Goal: Task Accomplishment & Management: Use online tool/utility

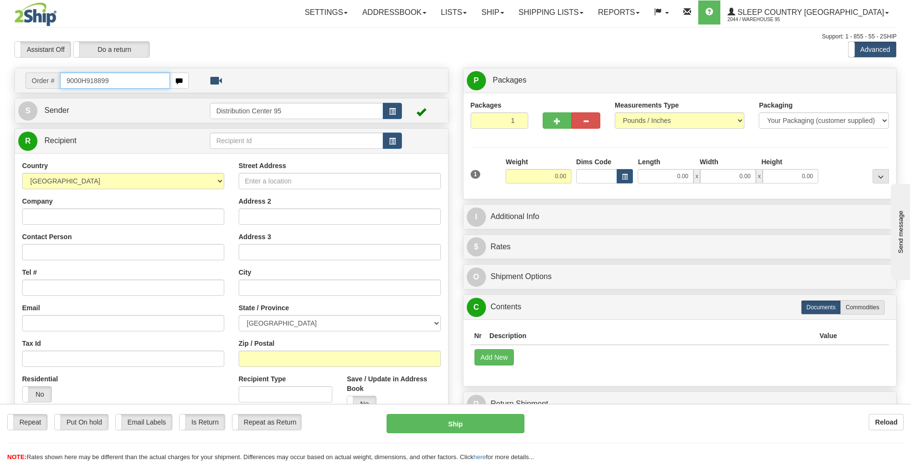
type input "9000H918899"
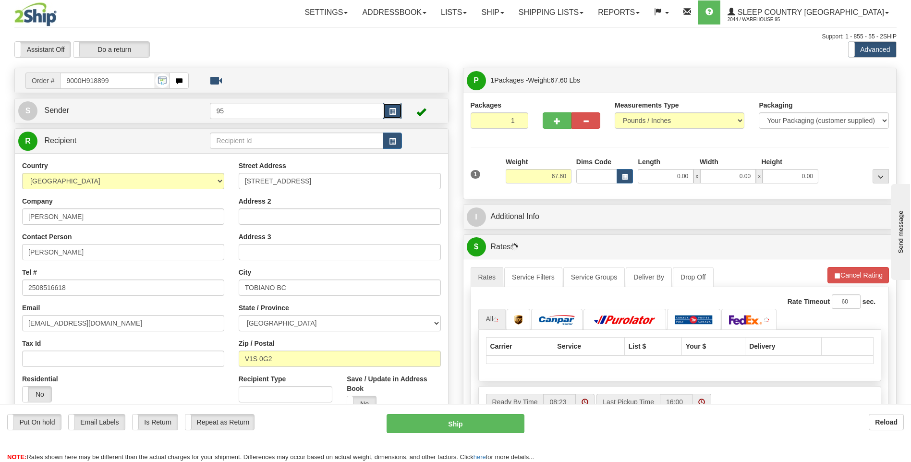
click at [387, 116] on button "button" at bounding box center [392, 111] width 19 height 16
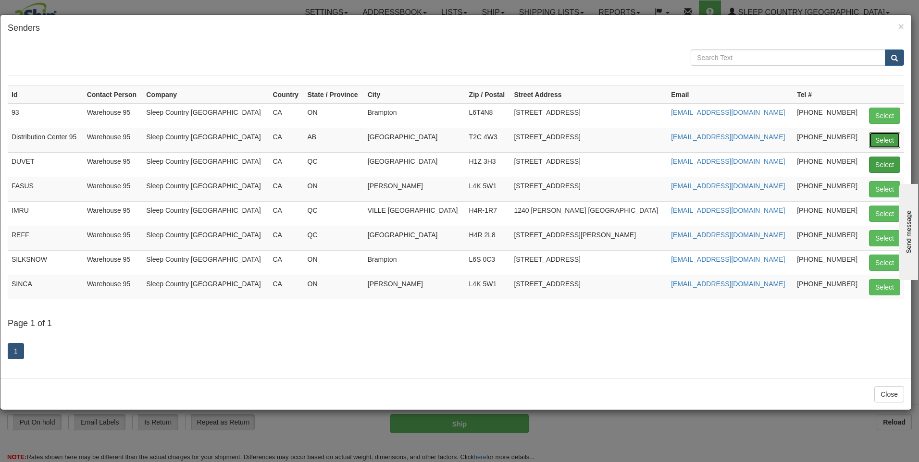
drag, startPoint x: 878, startPoint y: 142, endPoint x: 871, endPoint y: 138, distance: 7.5
click at [878, 142] on button "Select" at bounding box center [884, 140] width 31 height 16
type input "Distribution Center 95"
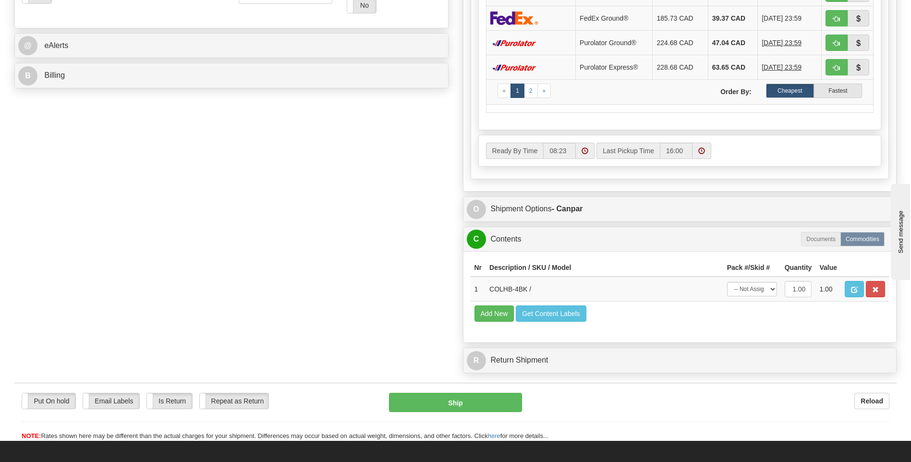
scroll to position [403, 0]
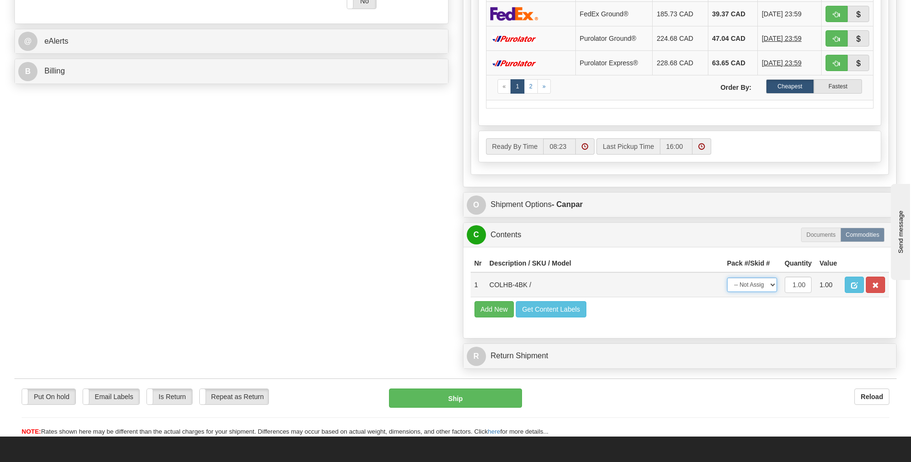
click at [755, 283] on select "-- Not Assigned -- Package 1" at bounding box center [752, 285] width 50 height 14
select select "0"
click at [727, 278] on select "-- Not Assigned -- Package 1" at bounding box center [752, 285] width 50 height 14
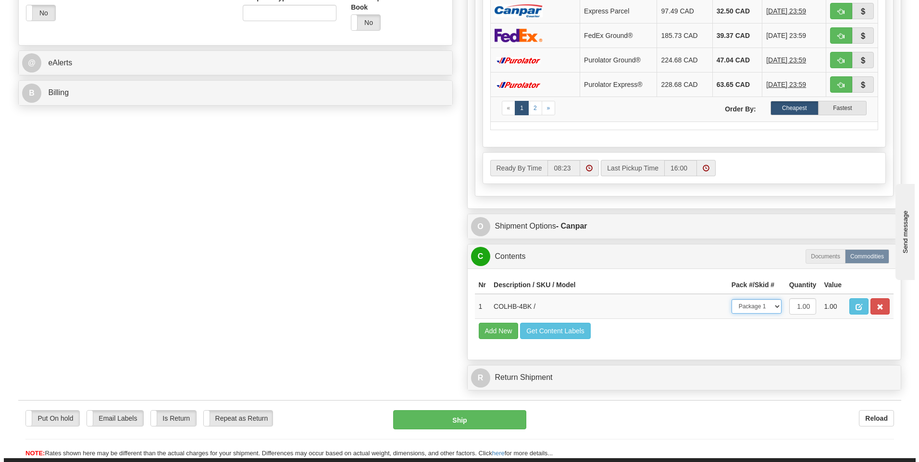
scroll to position [449, 0]
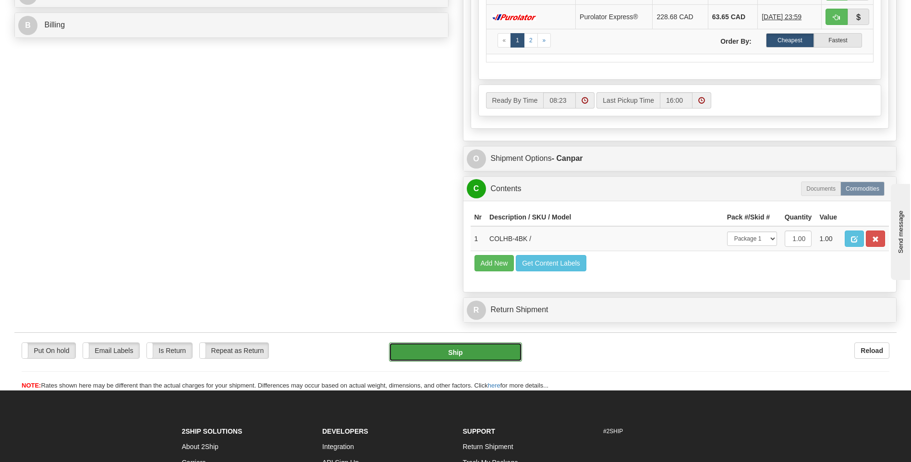
click at [480, 351] on button "Ship" at bounding box center [455, 352] width 133 height 19
type input "1"
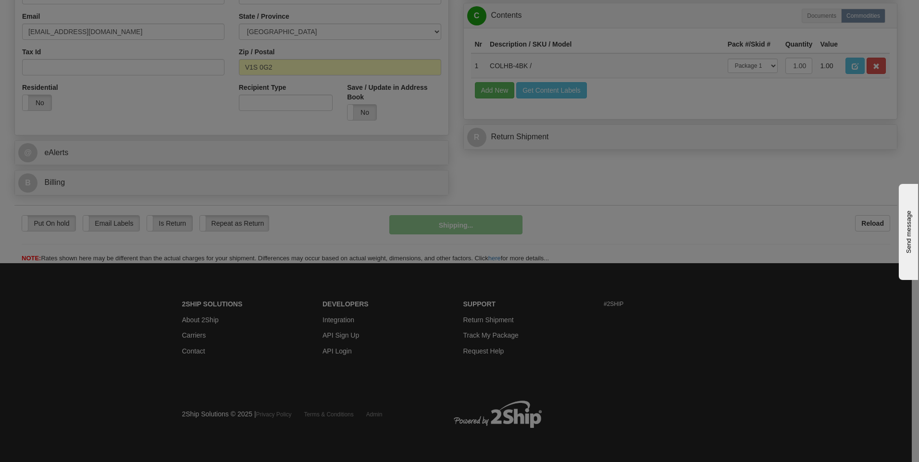
scroll to position [292, 0]
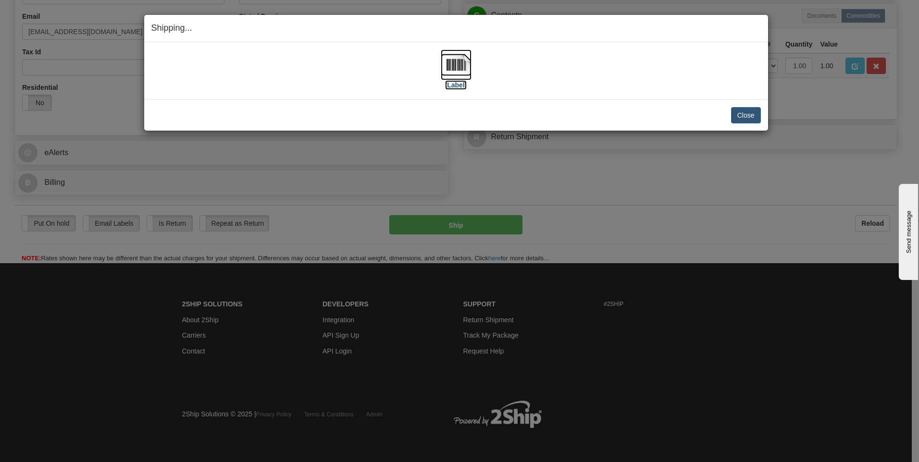
click at [467, 68] on img at bounding box center [456, 64] width 31 height 31
click at [739, 116] on button "Close" at bounding box center [746, 115] width 30 height 16
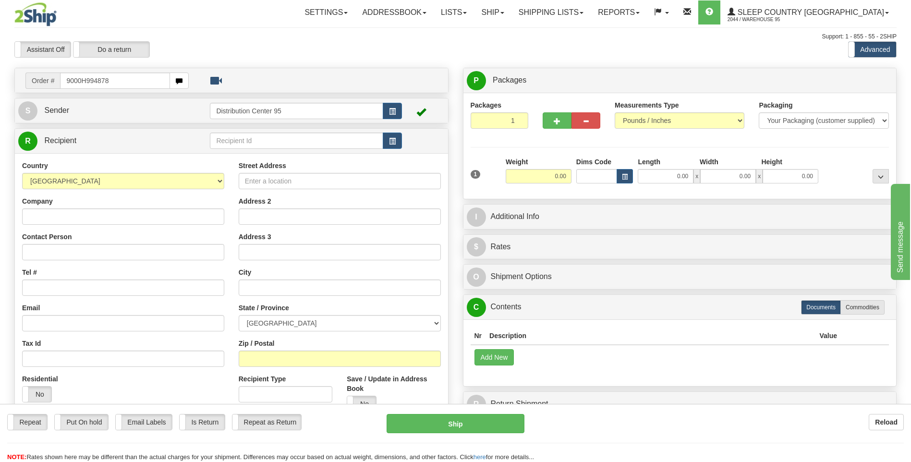
type input "9000H994878"
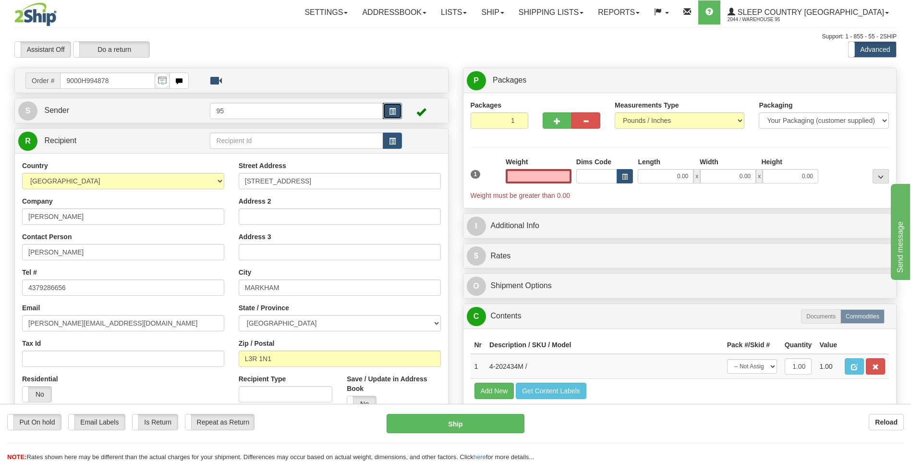
type input "0.00"
click at [392, 113] on span "button" at bounding box center [392, 112] width 7 height 6
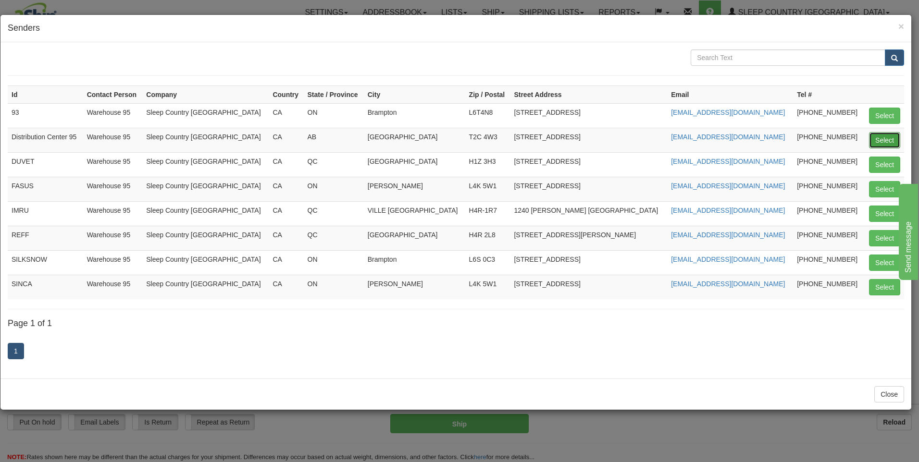
click at [879, 138] on button "Select" at bounding box center [884, 140] width 31 height 16
type input "Distribution Center 95"
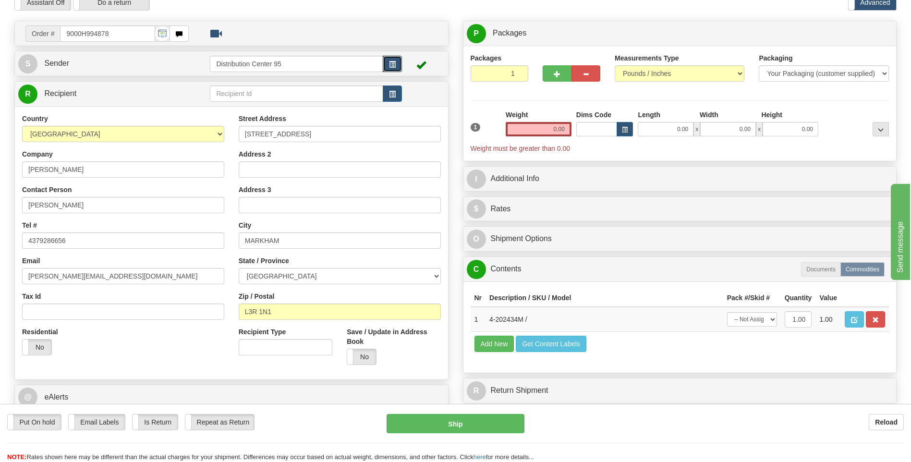
scroll to position [104, 0]
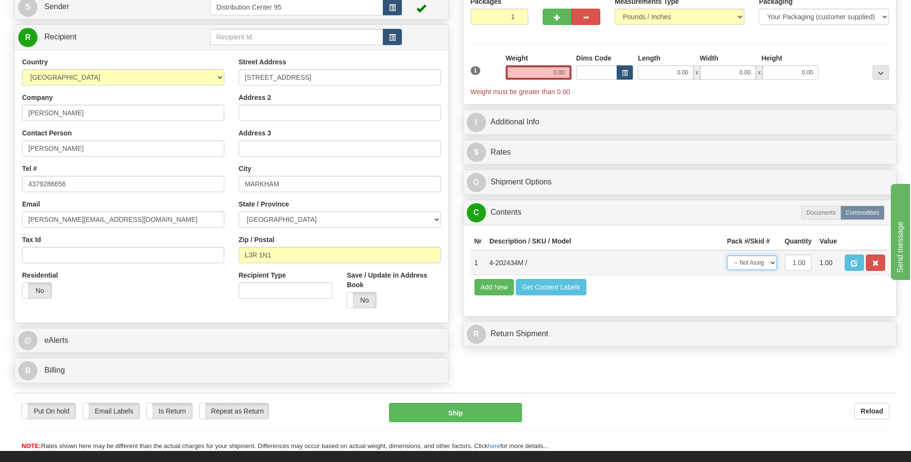
click at [760, 257] on select "-- Not Assigned -- Package 1" at bounding box center [752, 263] width 50 height 14
select select "0"
click at [727, 256] on select "-- Not Assigned -- Package 1" at bounding box center [752, 263] width 50 height 14
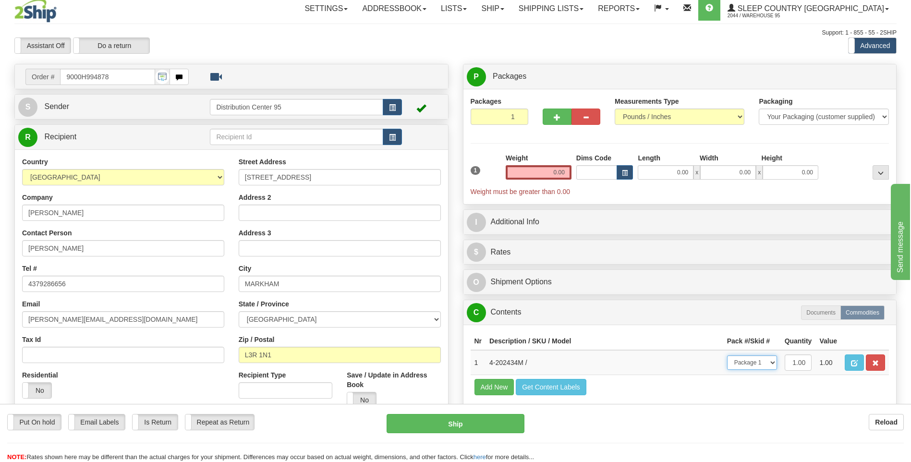
scroll to position [0, 0]
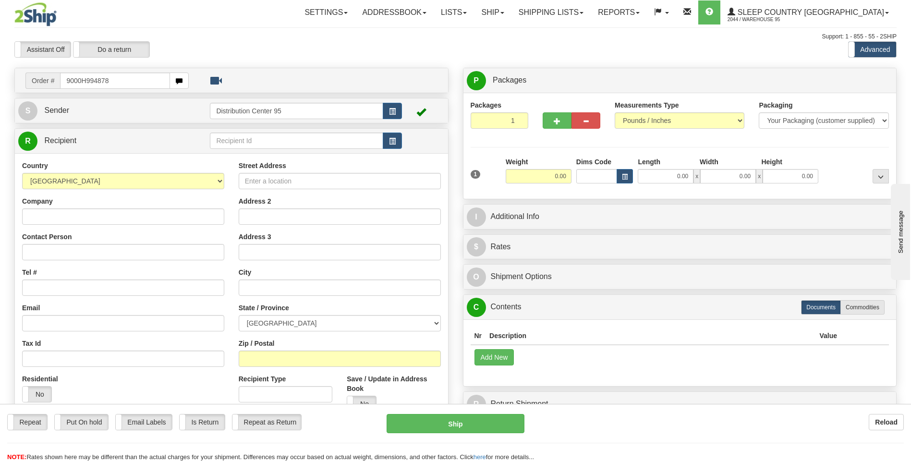
type input "9000H994878"
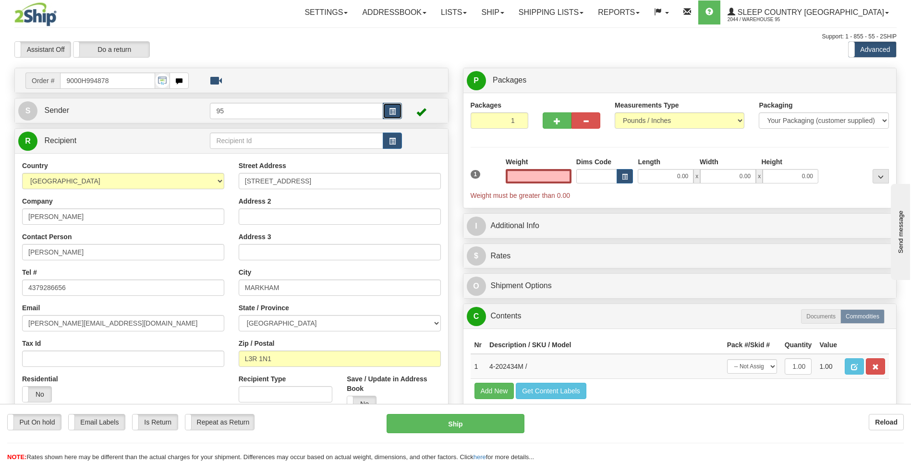
type input "0.00"
click at [394, 112] on span "button" at bounding box center [392, 112] width 7 height 6
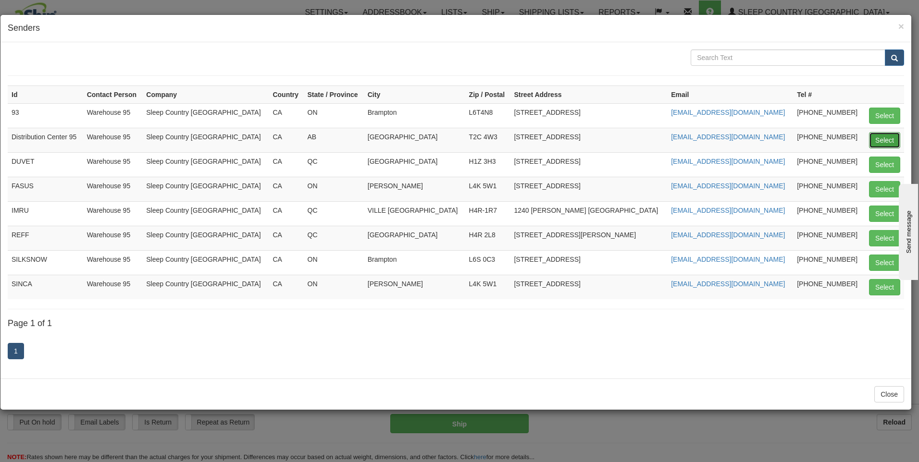
click at [889, 140] on button "Select" at bounding box center [884, 140] width 31 height 16
type input "Distribution Center 95"
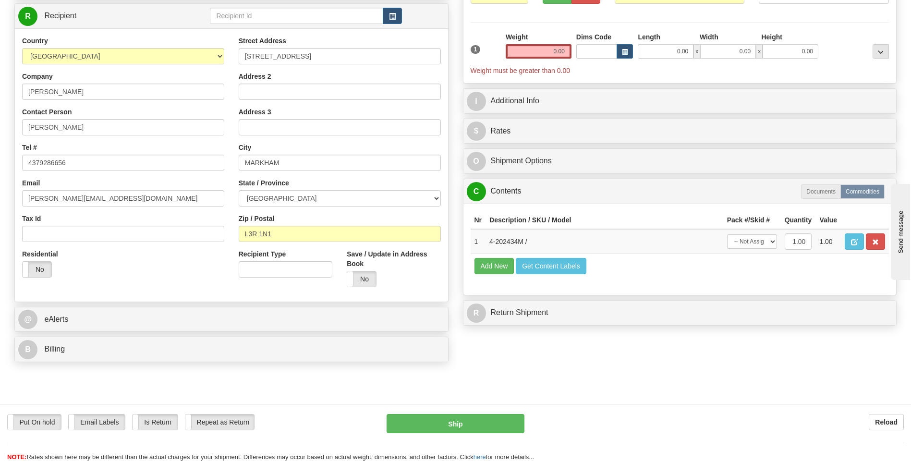
scroll to position [140, 0]
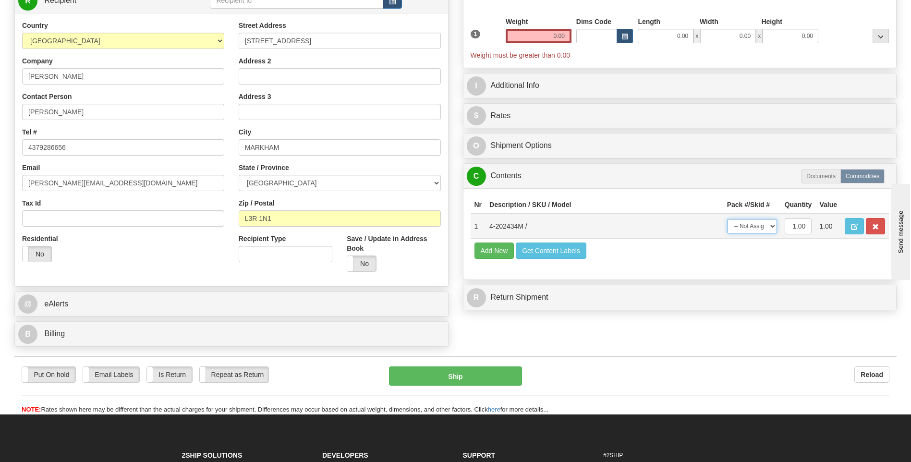
drag, startPoint x: 754, startPoint y: 221, endPoint x: 754, endPoint y: 228, distance: 6.2
click at [754, 221] on select "-- Not Assigned -- Package 1" at bounding box center [752, 226] width 50 height 14
select select "0"
click at [727, 219] on select "-- Not Assigned -- Package 1" at bounding box center [752, 226] width 50 height 14
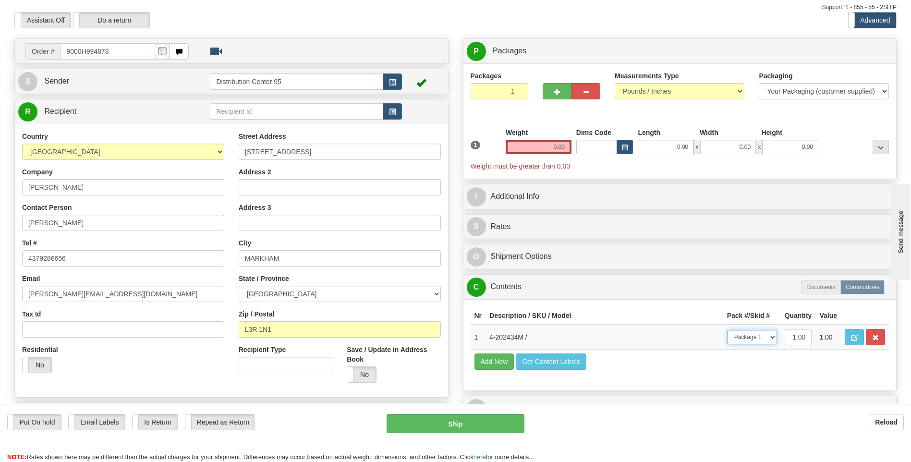
scroll to position [28, 0]
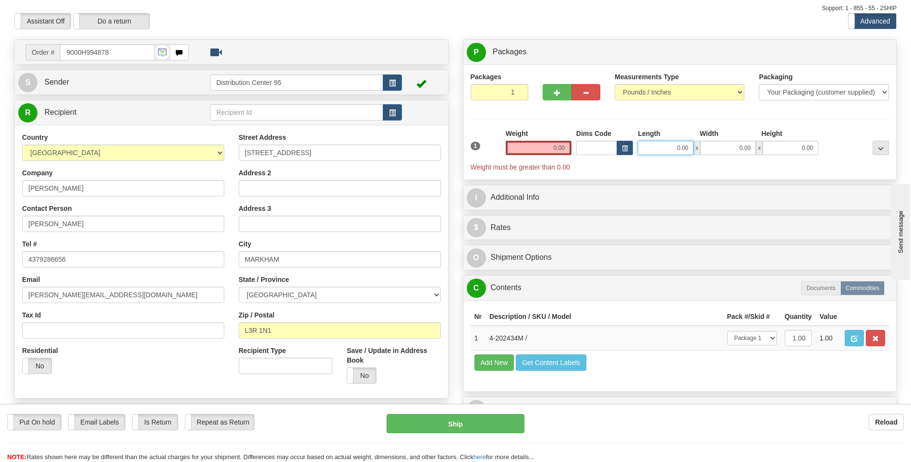
click at [678, 147] on input "0.00" at bounding box center [666, 148] width 56 height 14
type input "20.00"
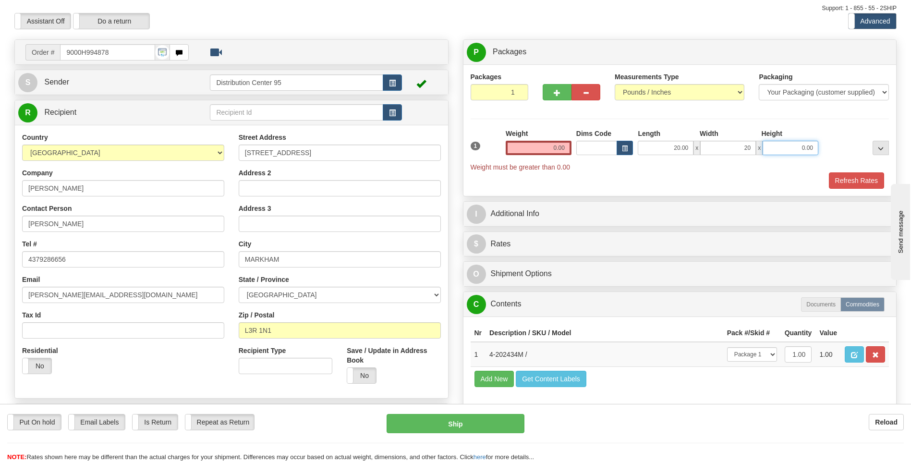
type input "20.00"
type input "44.00"
click at [564, 151] on input "0.00" at bounding box center [539, 148] width 66 height 14
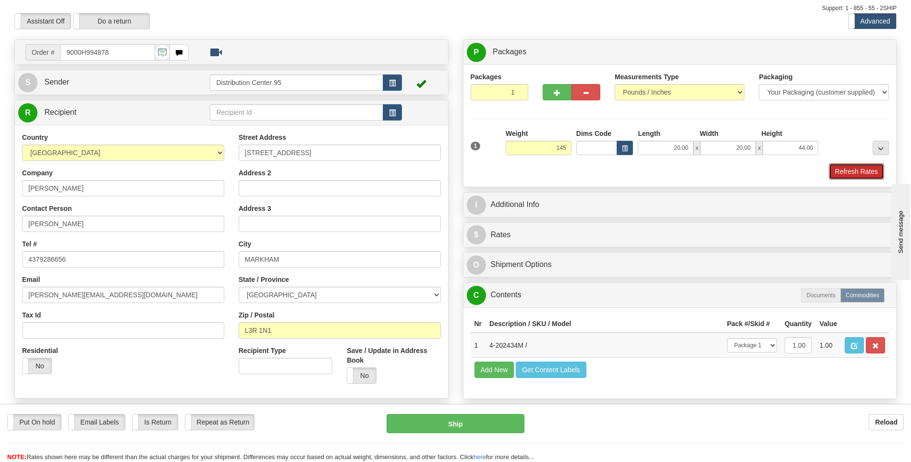
type input "145.00"
click at [852, 169] on button "Refresh Rates" at bounding box center [856, 171] width 55 height 16
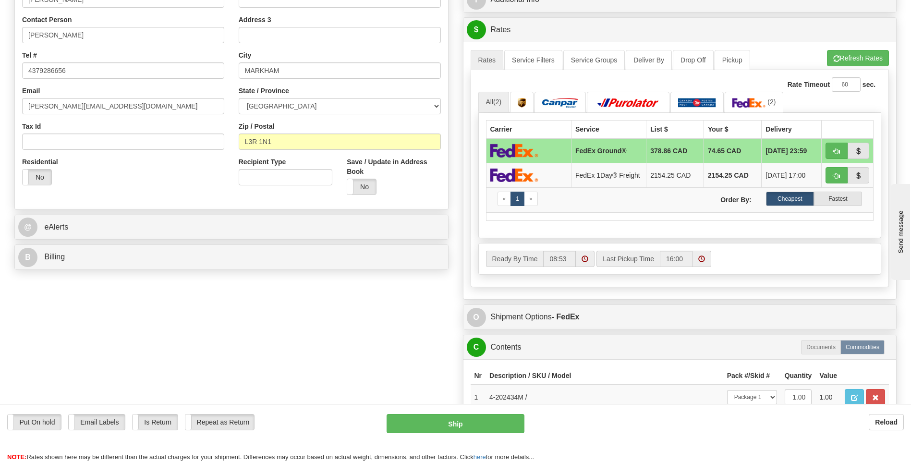
scroll to position [246, 0]
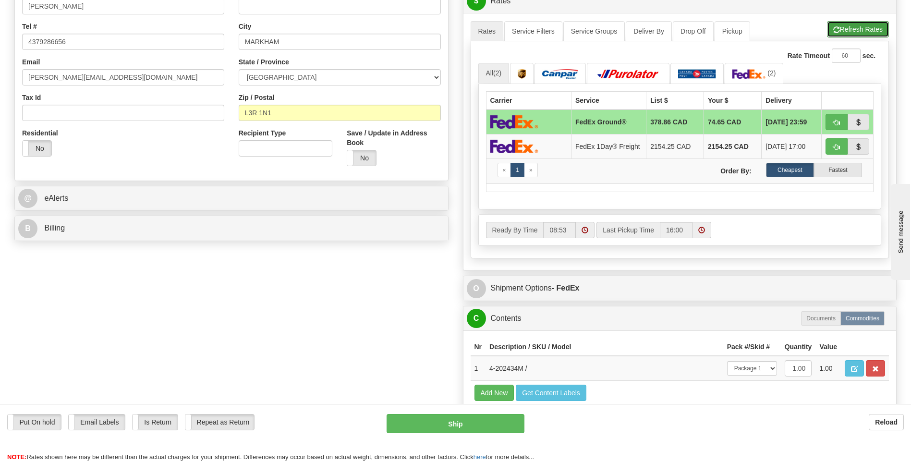
click at [853, 35] on button "Refresh Rates" at bounding box center [858, 29] width 62 height 16
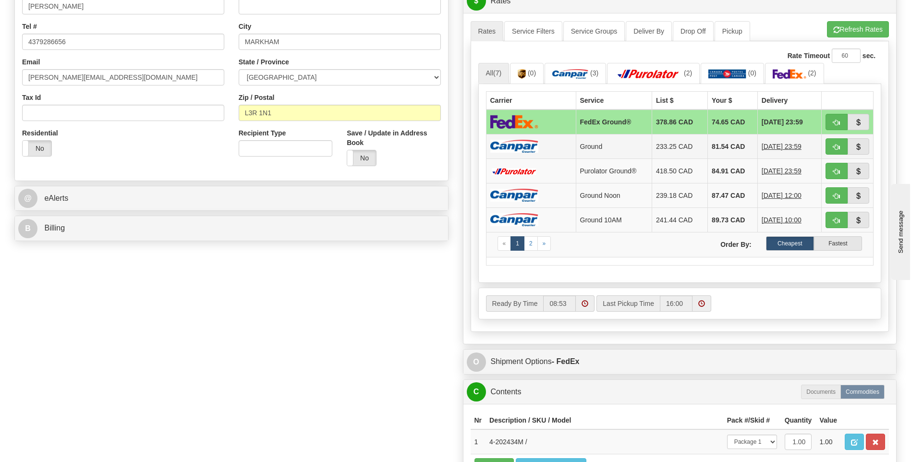
click at [652, 147] on td "233.25 CAD" at bounding box center [680, 146] width 56 height 25
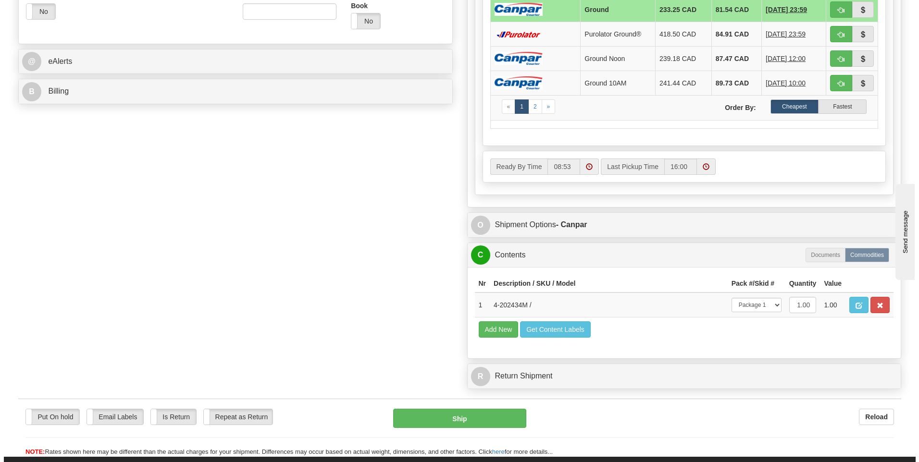
scroll to position [387, 0]
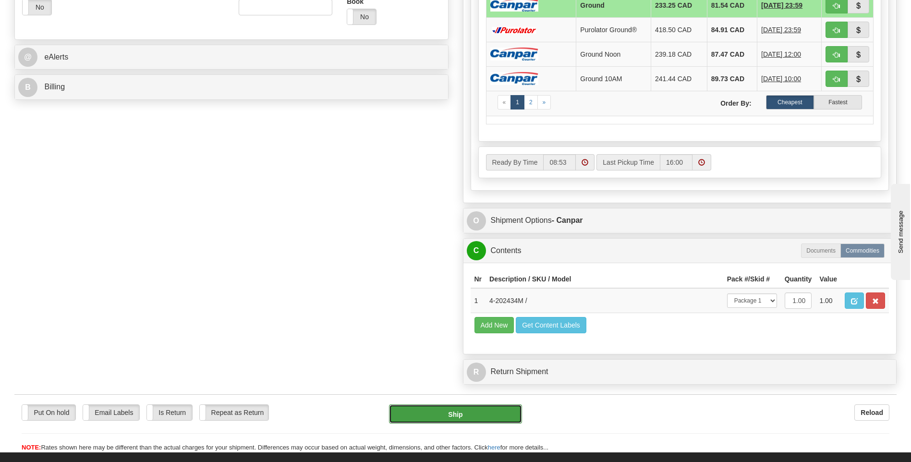
click at [481, 416] on button "Ship" at bounding box center [455, 414] width 133 height 19
type input "1"
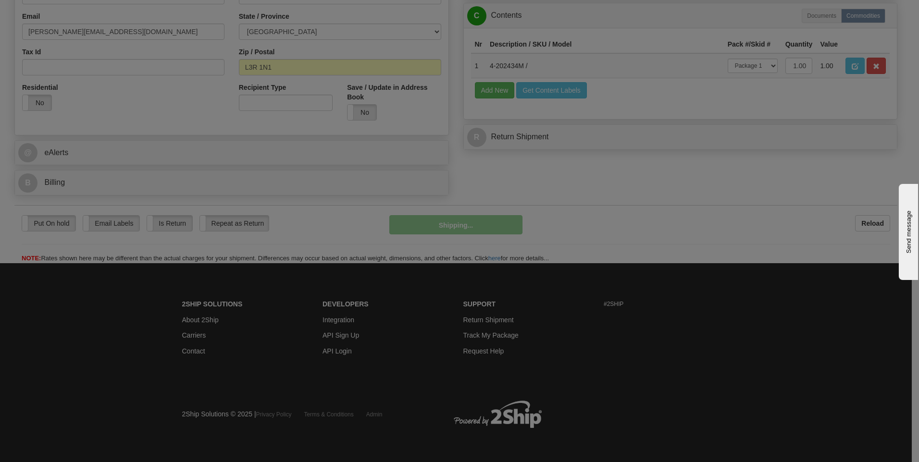
scroll to position [292, 0]
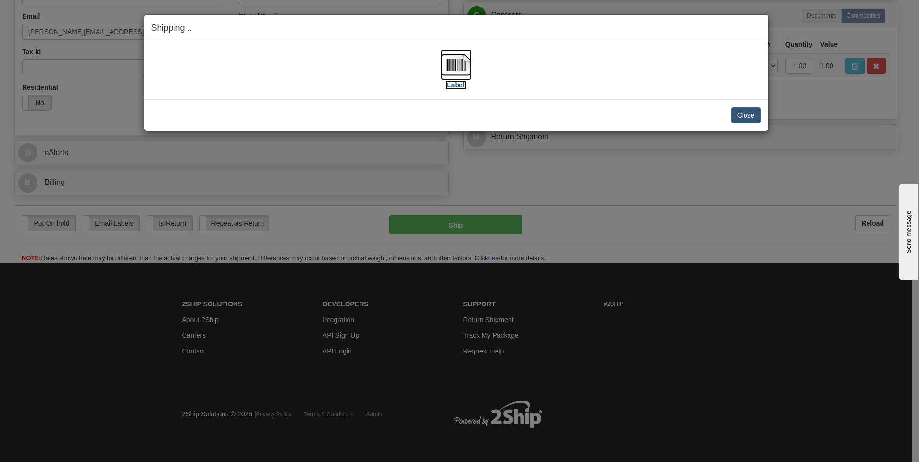
click at [457, 65] on img at bounding box center [456, 64] width 31 height 31
click at [741, 116] on button "Close" at bounding box center [746, 115] width 30 height 16
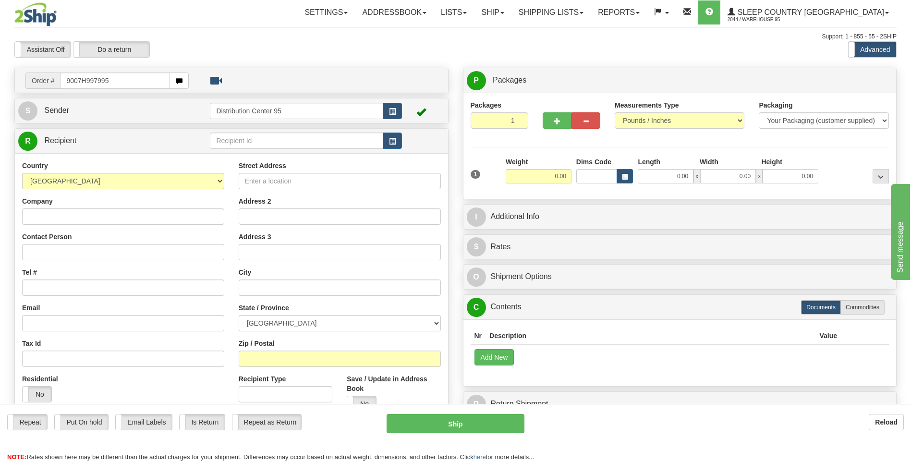
type input "9007H997995"
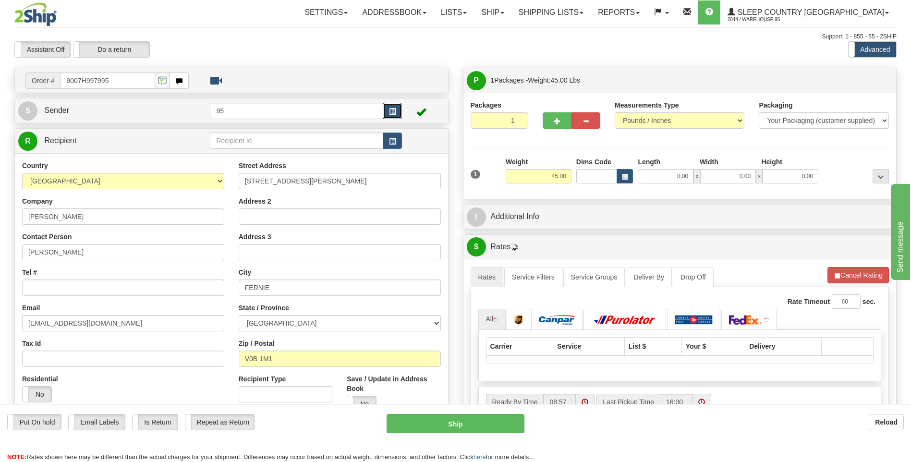
click at [395, 111] on span "button" at bounding box center [392, 112] width 7 height 6
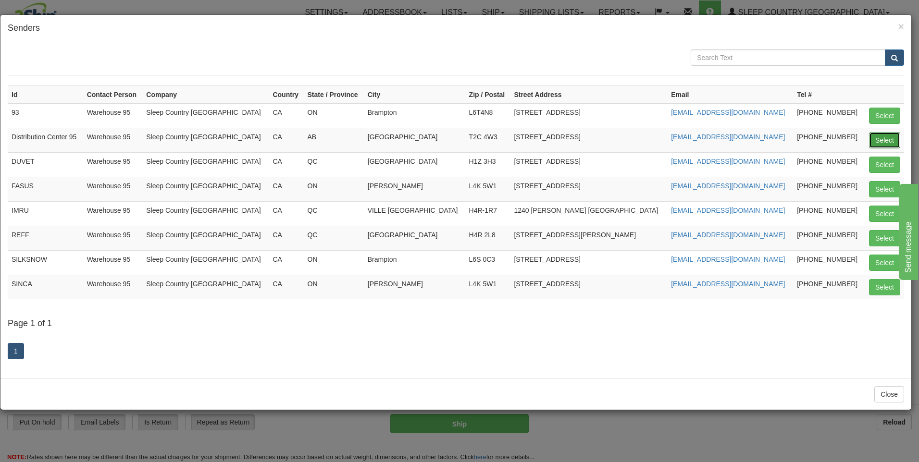
click at [880, 137] on button "Select" at bounding box center [884, 140] width 31 height 16
type input "Distribution Center 95"
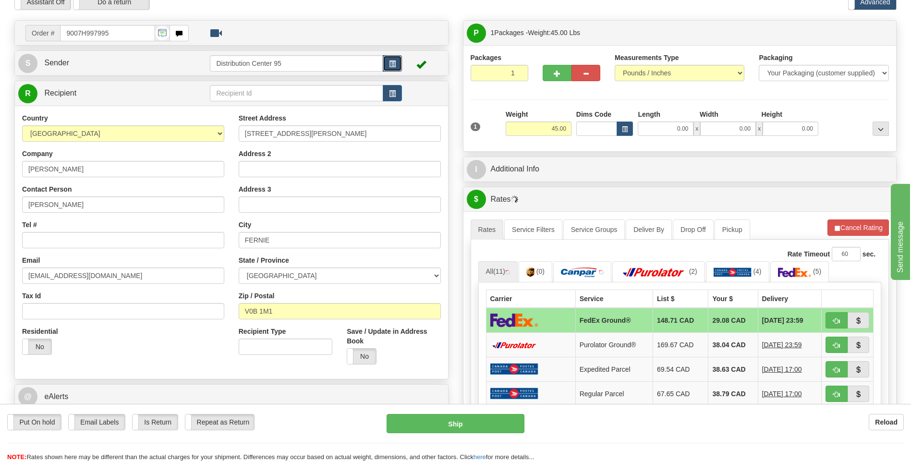
scroll to position [44, 0]
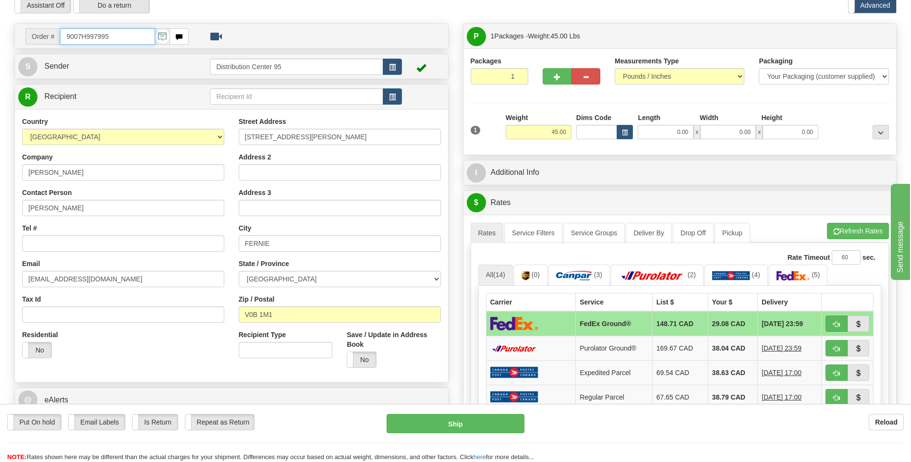
drag, startPoint x: 114, startPoint y: 37, endPoint x: 59, endPoint y: 39, distance: 55.3
click at [59, 39] on div "Order # 9007H997995" at bounding box center [106, 36] width 163 height 16
click at [73, 243] on input "Tel #" at bounding box center [123, 243] width 202 height 16
paste input "604 290-7446"
click at [40, 243] on input "604 290-7446" at bounding box center [123, 243] width 202 height 16
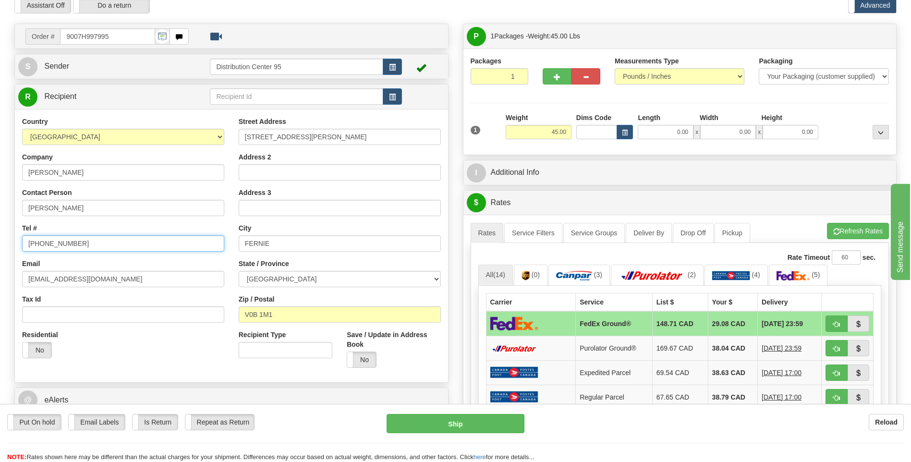
click at [41, 242] on input "604 290-7446" at bounding box center [123, 243] width 202 height 16
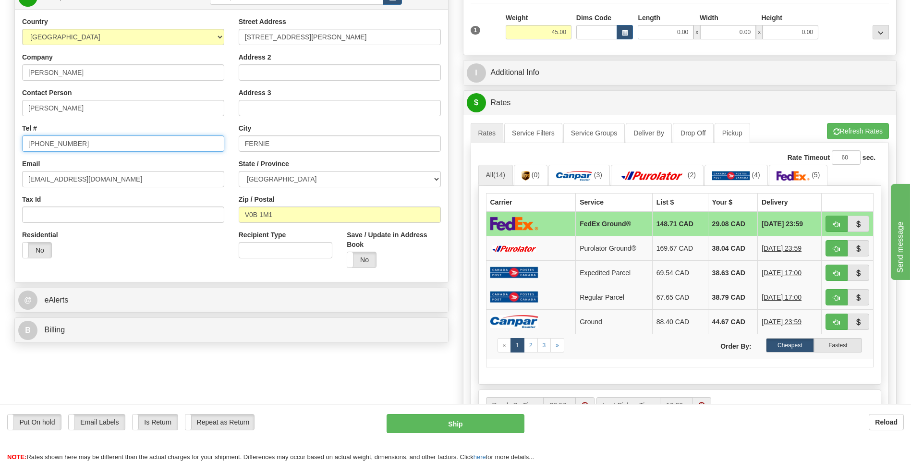
scroll to position [0, 0]
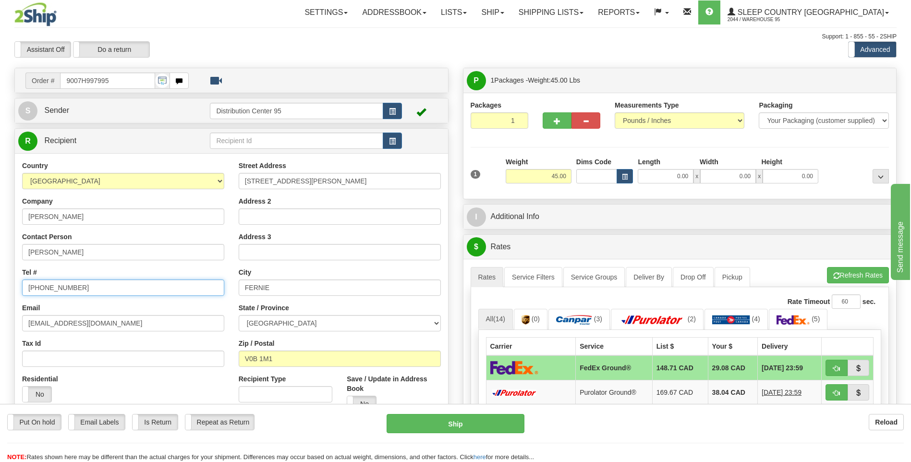
type input "604-290-7446"
click at [674, 176] on input "0.00" at bounding box center [666, 176] width 56 height 14
type input "17.00"
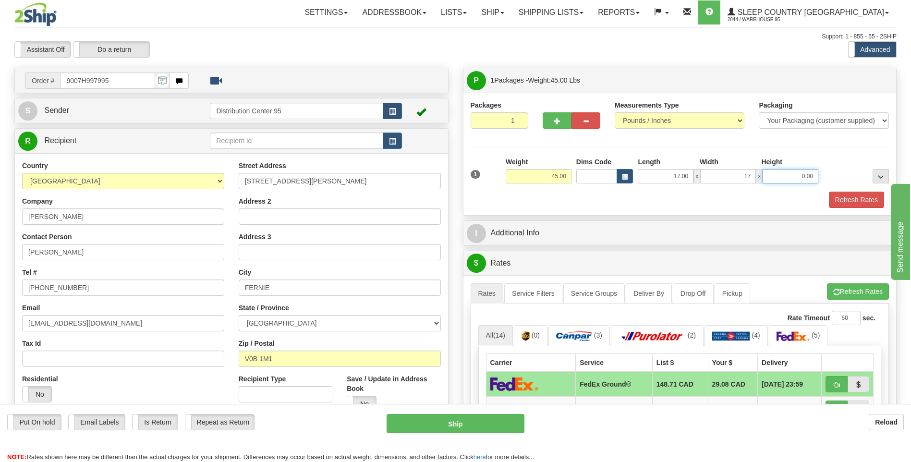
type input "17.00"
type input "41.50"
click at [875, 197] on button "Refresh Rates" at bounding box center [856, 200] width 55 height 16
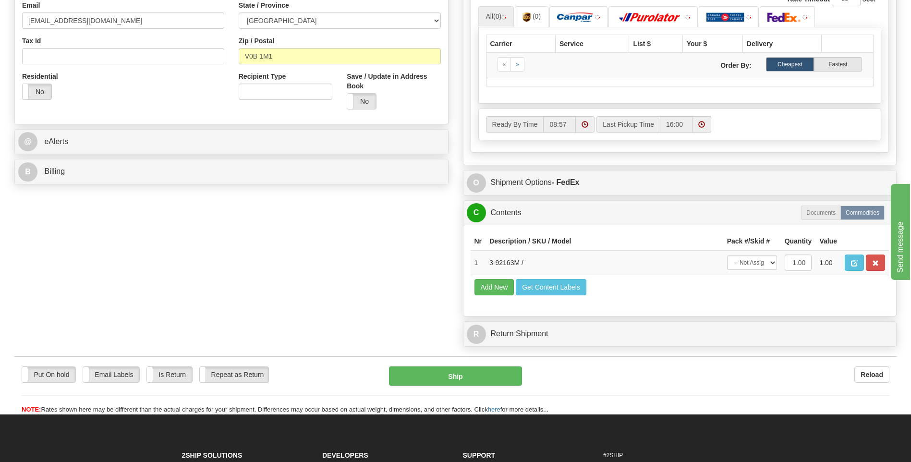
scroll to position [324, 0]
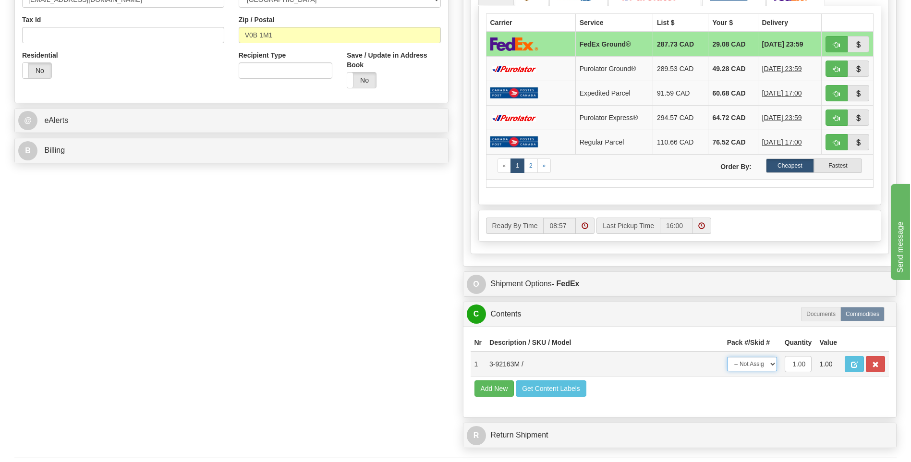
click at [759, 365] on select "-- Not Assigned -- Package 1" at bounding box center [752, 364] width 50 height 14
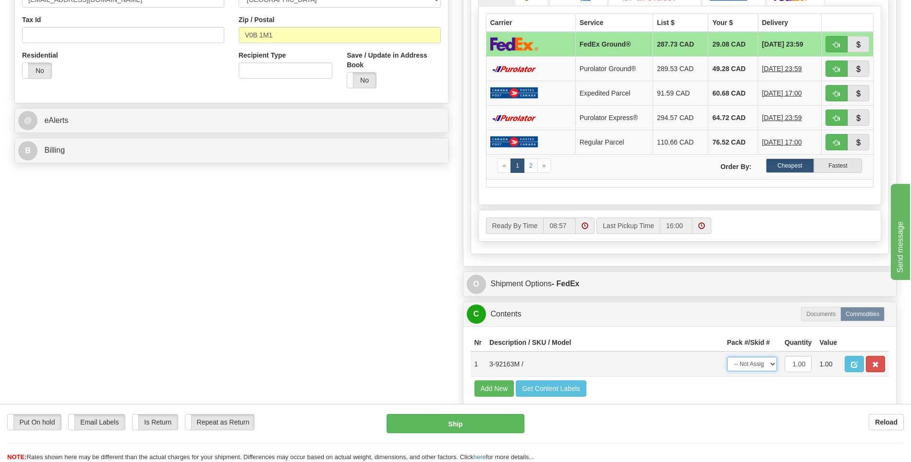
select select "0"
click at [727, 357] on select "-- Not Assigned -- Package 1" at bounding box center [752, 364] width 50 height 14
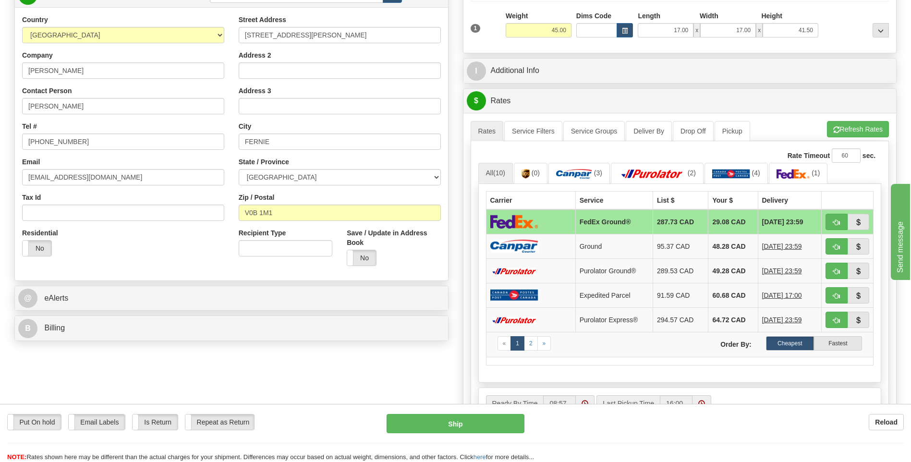
scroll to position [161, 0]
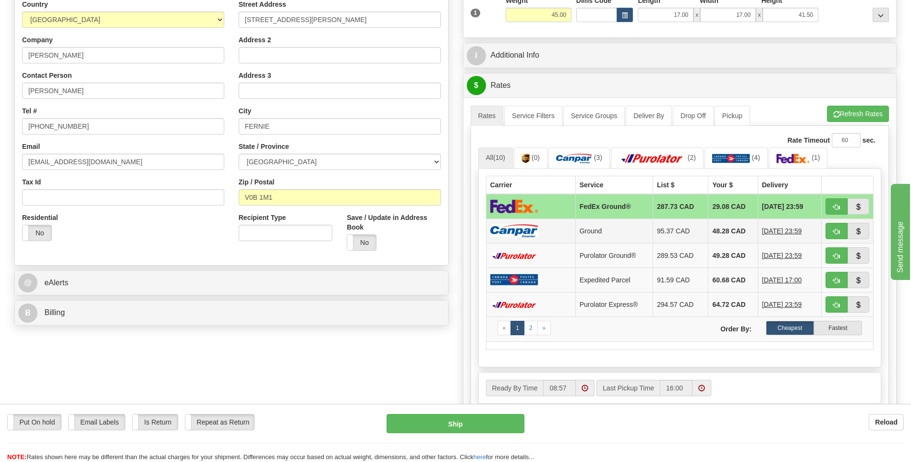
click at [674, 239] on td "95.37 CAD" at bounding box center [680, 231] width 55 height 25
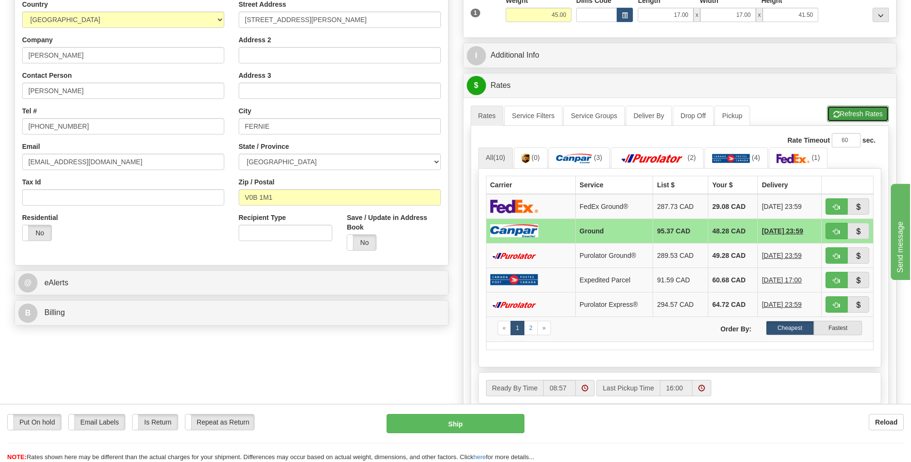
click at [859, 115] on button "Refresh Rates" at bounding box center [858, 114] width 62 height 16
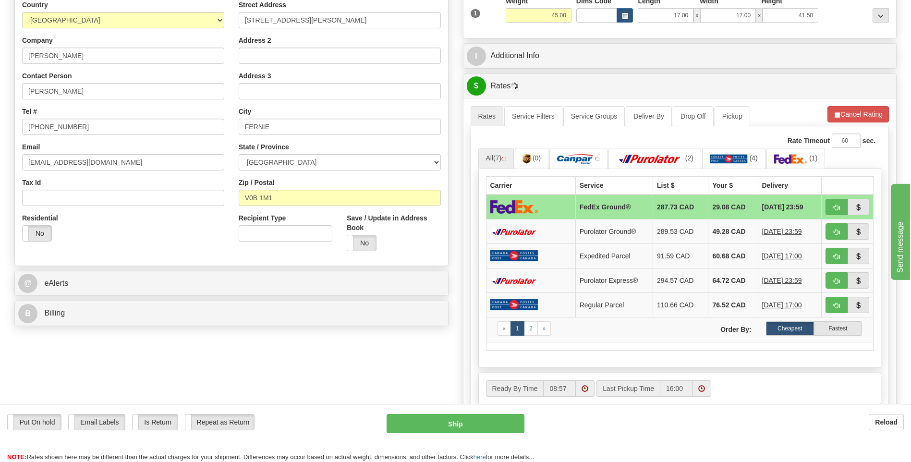
scroll to position [163, 0]
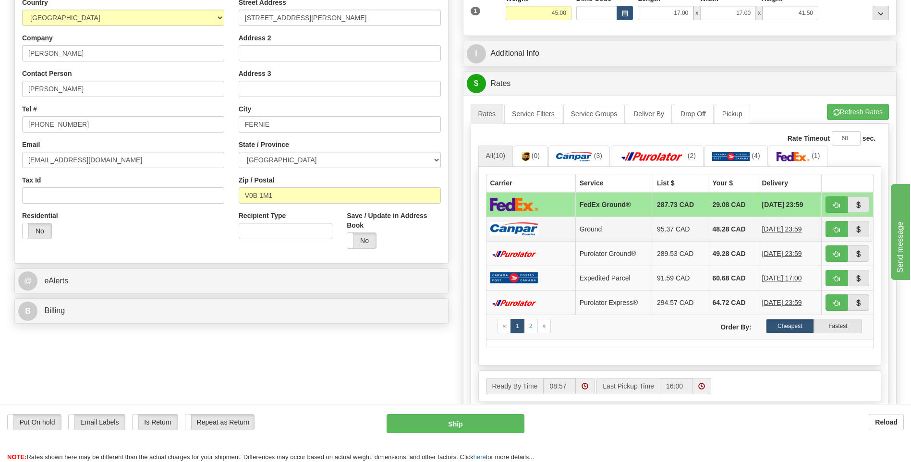
click at [709, 227] on td "48.28 CAD" at bounding box center [733, 229] width 49 height 25
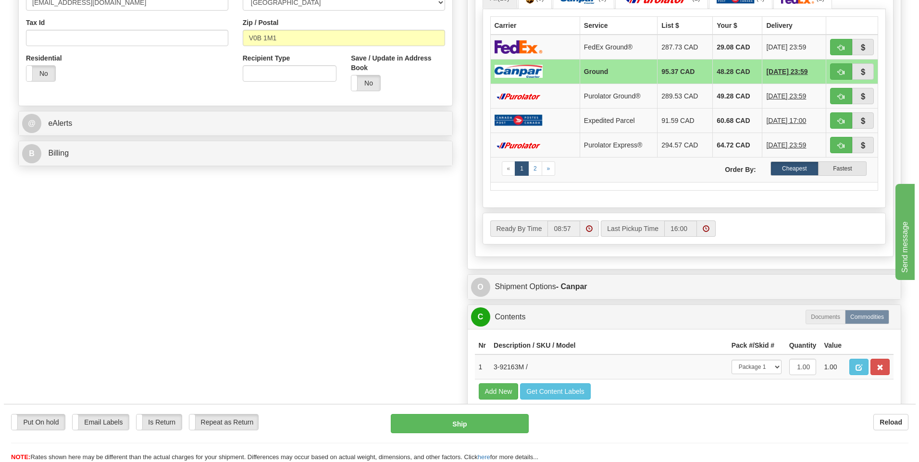
scroll to position [412, 0]
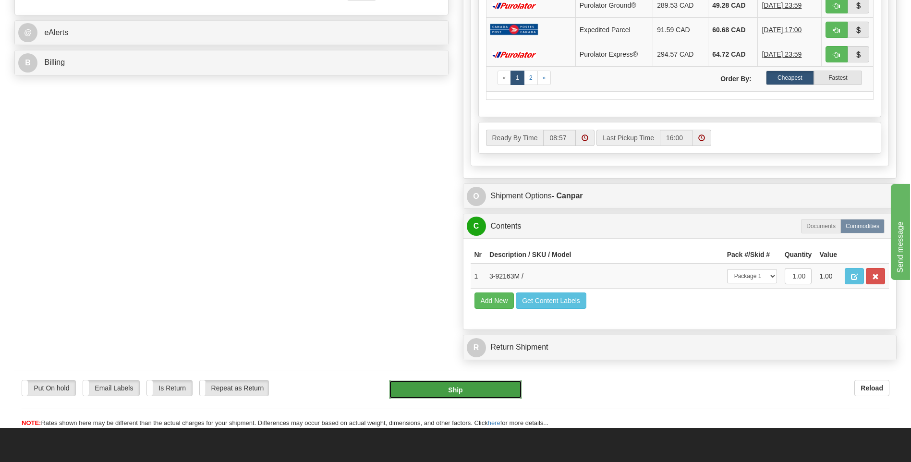
click at [457, 387] on button "Ship" at bounding box center [455, 389] width 133 height 19
type input "1"
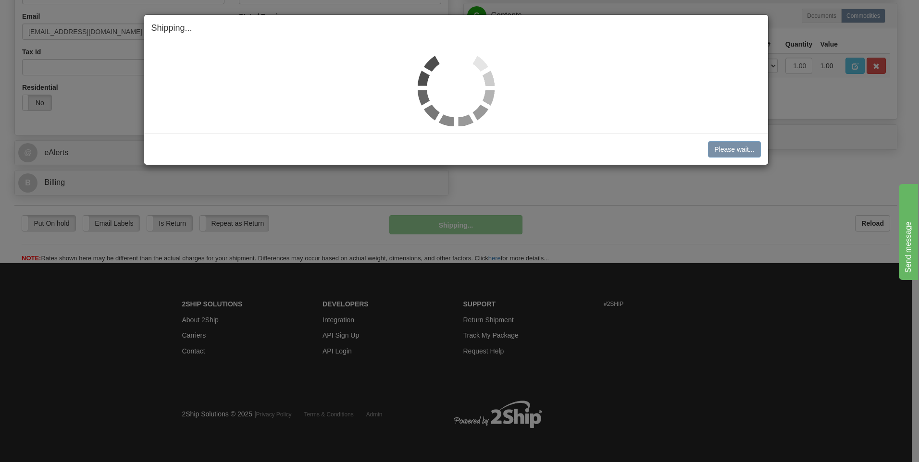
scroll to position [292, 0]
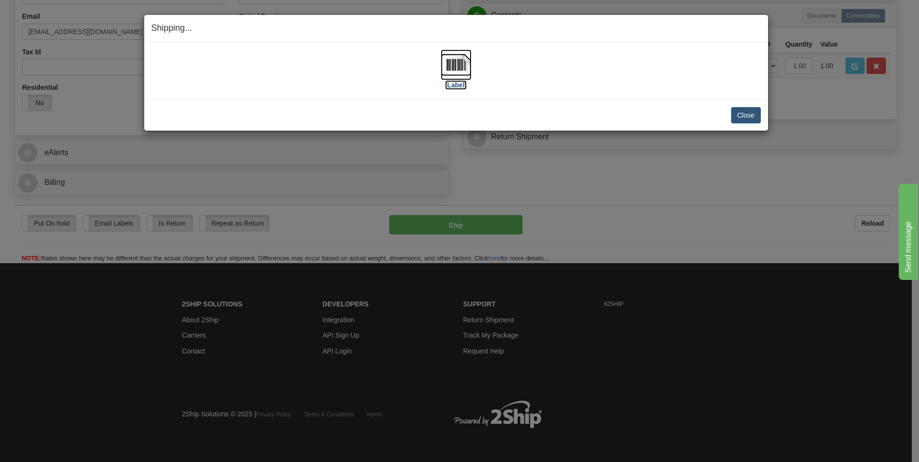
click at [466, 72] on img at bounding box center [456, 64] width 31 height 31
click at [748, 115] on button "Close" at bounding box center [746, 115] width 30 height 16
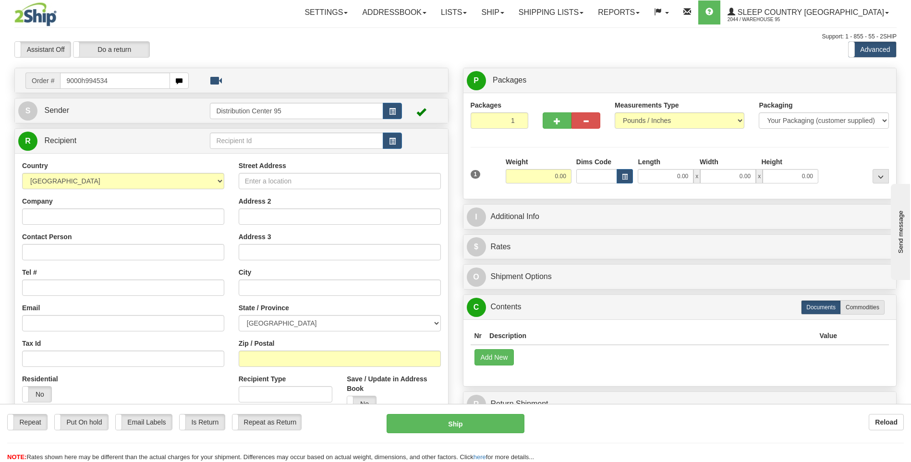
type input "9000h994534"
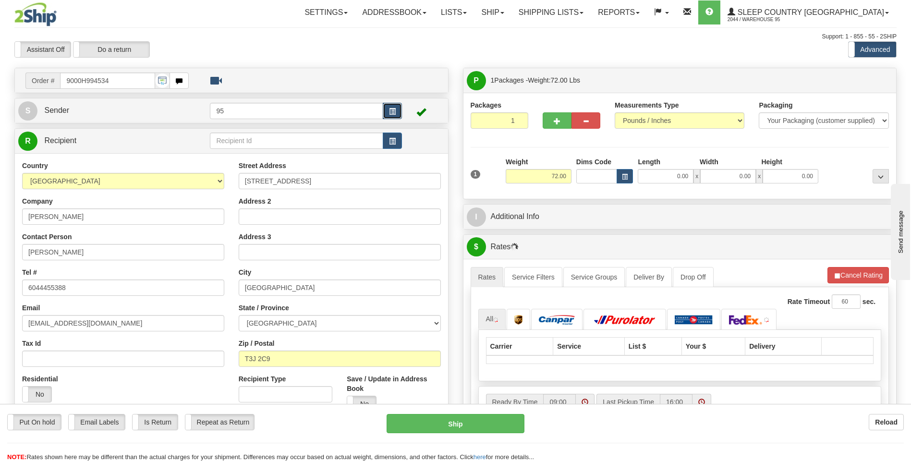
click at [393, 114] on span "button" at bounding box center [392, 112] width 7 height 6
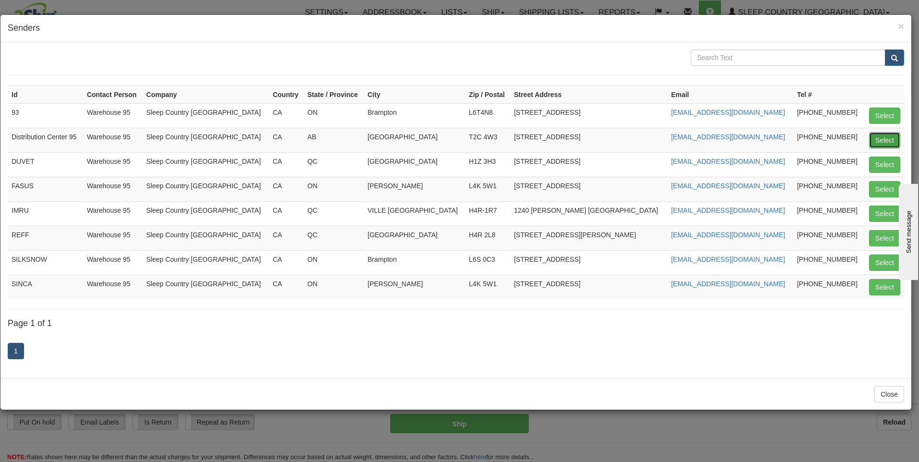
click at [880, 138] on button "Select" at bounding box center [884, 140] width 31 height 16
type input "Distribution Center 95"
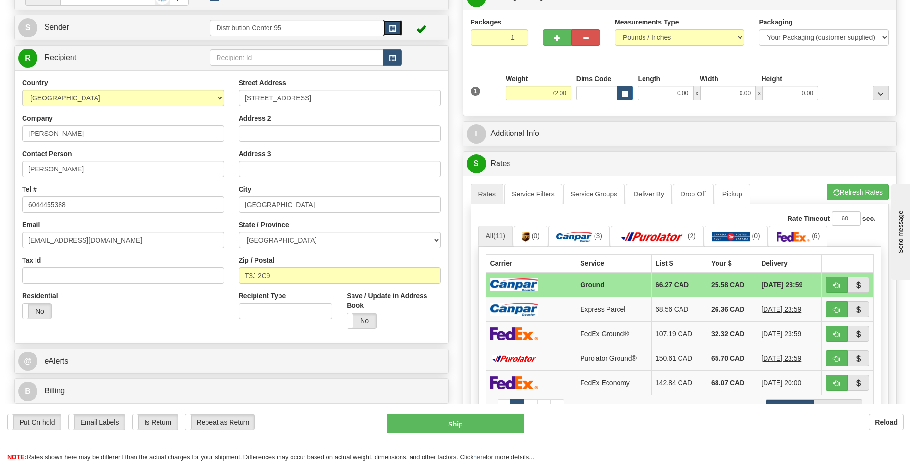
scroll to position [82, 0]
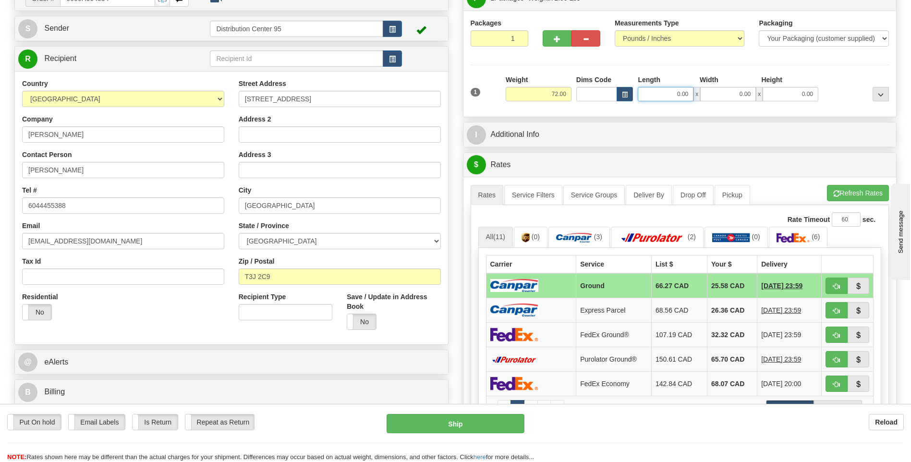
click at [670, 95] on input "0.00" at bounding box center [666, 94] width 56 height 14
type input "19.50"
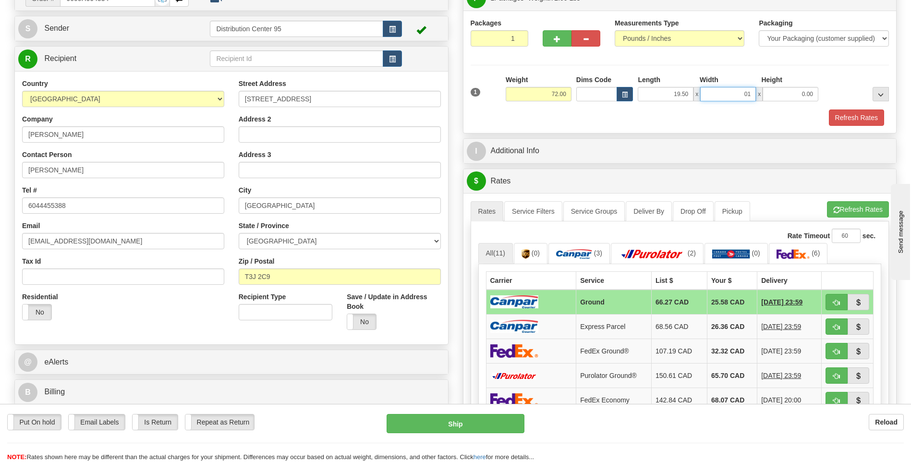
type input "0"
type input "19.50"
type input "41.50"
click at [844, 119] on button "Refresh Rates" at bounding box center [856, 118] width 55 height 16
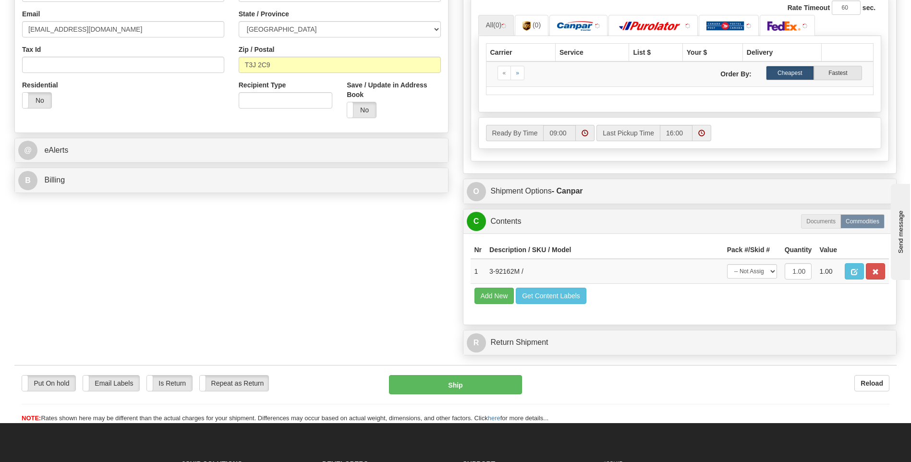
scroll to position [359, 0]
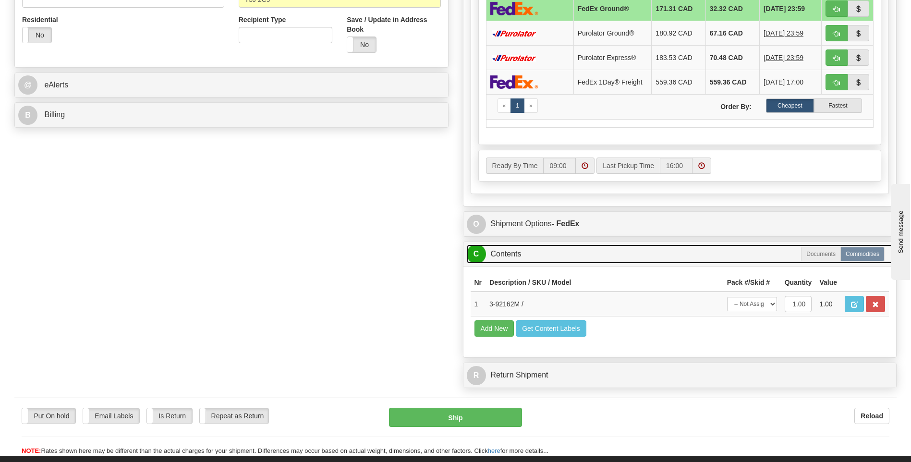
click at [757, 259] on link "C Contents" at bounding box center [680, 255] width 427 height 20
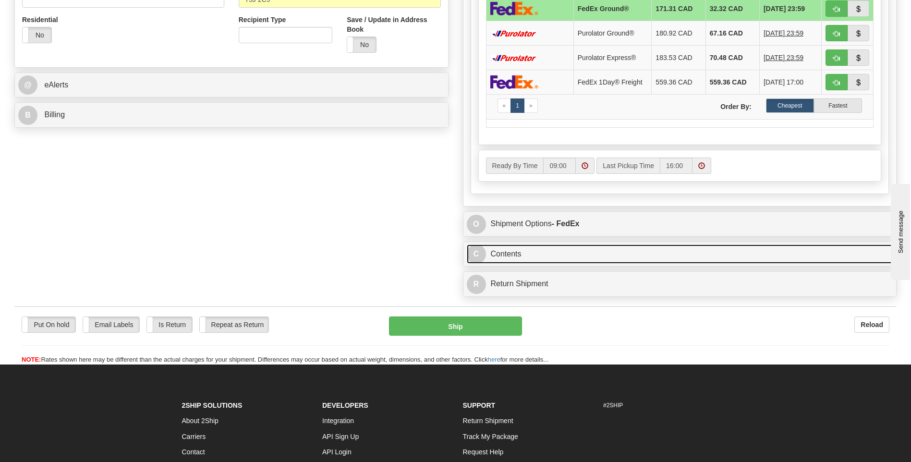
click at [746, 253] on link "C Contents" at bounding box center [680, 255] width 427 height 20
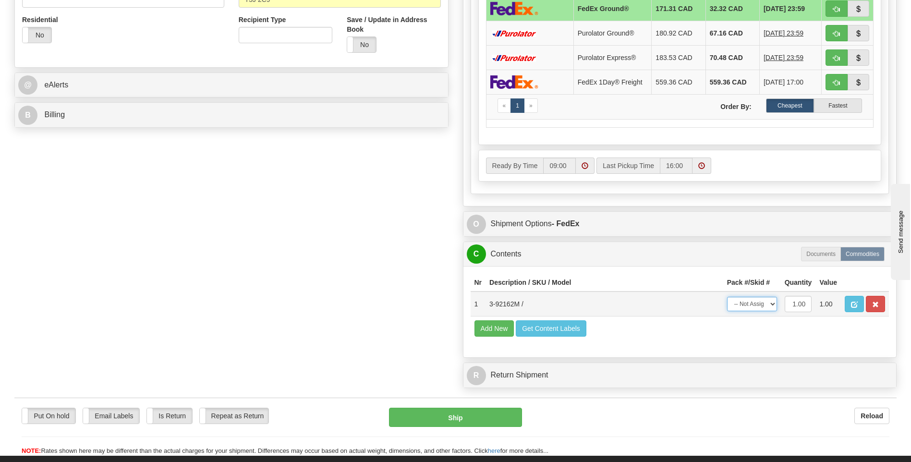
drag, startPoint x: 759, startPoint y: 306, endPoint x: 761, endPoint y: 313, distance: 7.5
click at [759, 306] on select "-- Not Assigned -- Package 1" at bounding box center [752, 304] width 50 height 14
select select "0"
click at [727, 297] on select "-- Not Assigned -- Package 1" at bounding box center [752, 304] width 50 height 14
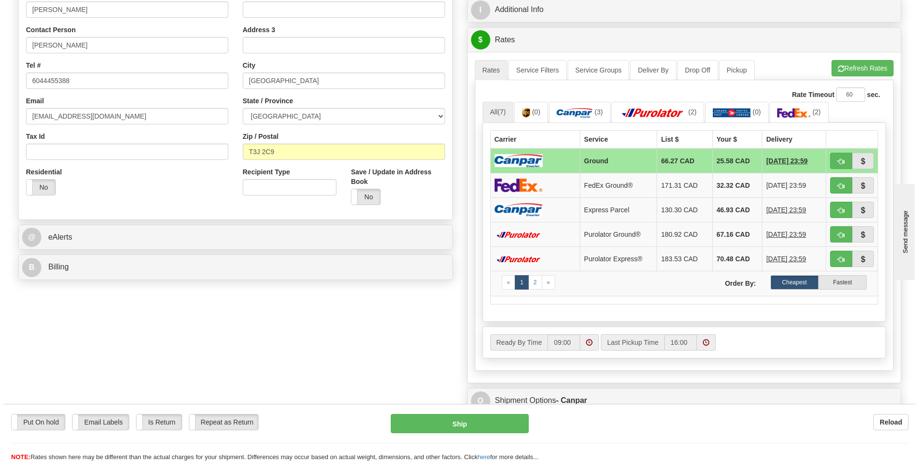
scroll to position [192, 0]
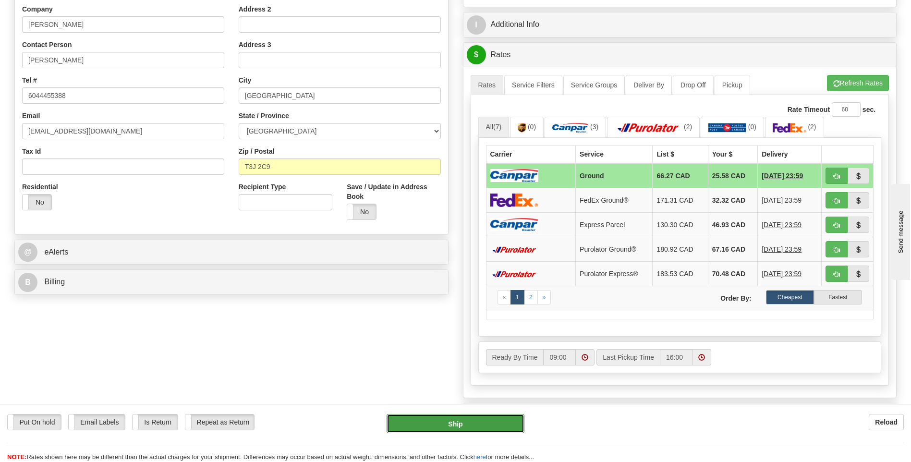
click at [471, 425] on button "Ship" at bounding box center [455, 423] width 137 height 19
type input "1"
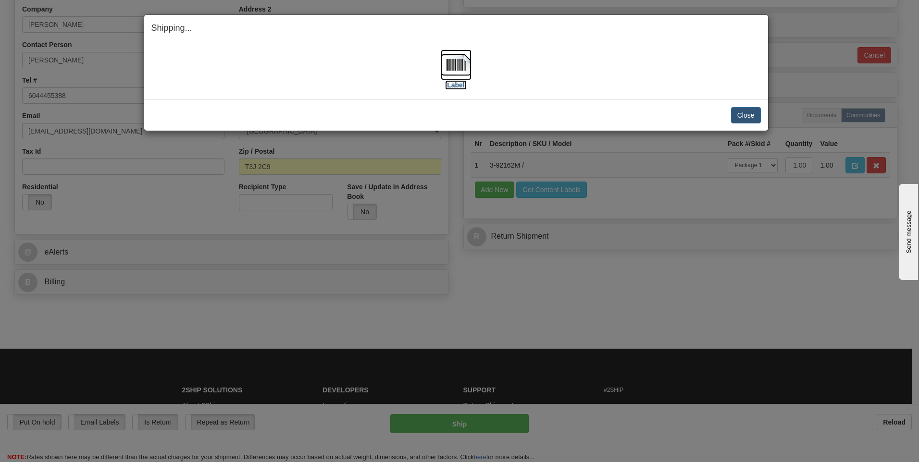
click at [455, 73] on img at bounding box center [456, 64] width 31 height 31
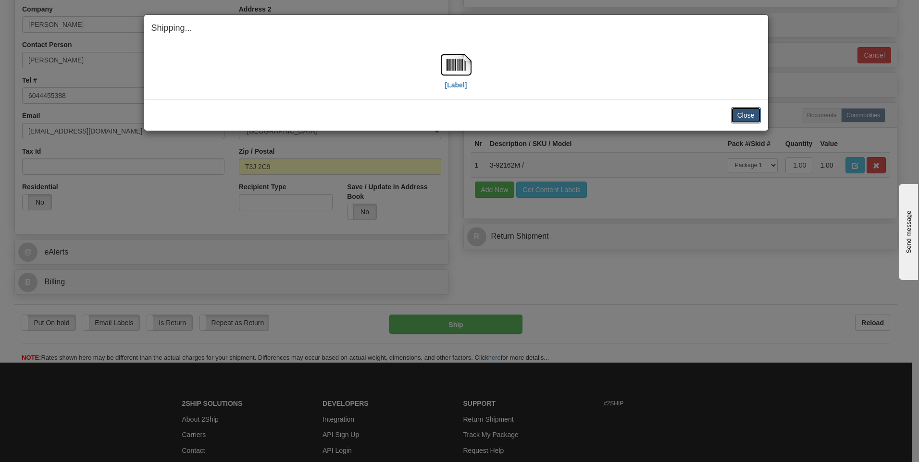
click at [745, 116] on button "Close" at bounding box center [746, 115] width 30 height 16
